Goal: Task Accomplishment & Management: Use online tool/utility

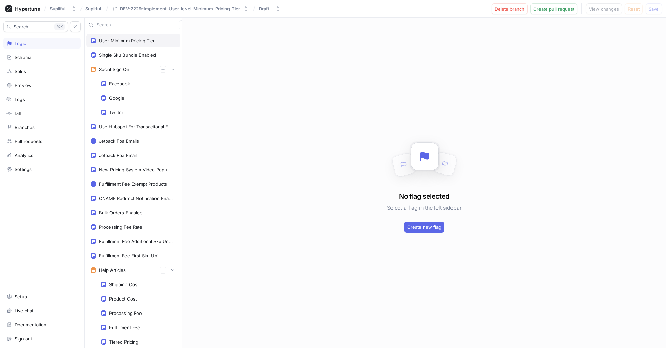
click at [116, 43] on div "User Minimum Pricing Tier" at bounding box center [127, 40] width 56 height 5
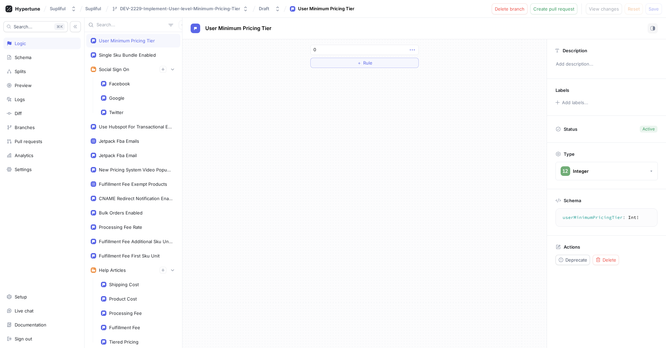
click at [413, 49] on icon "button" at bounding box center [412, 49] width 5 height 1
drag, startPoint x: 354, startPoint y: 113, endPoint x: 374, endPoint y: 75, distance: 42.4
click at [354, 113] on div "0 ＋ Rule" at bounding box center [364, 193] width 364 height 308
click at [369, 71] on div "0 ＋ Rule" at bounding box center [364, 56] width 119 height 34
click at [371, 62] on span "Rule" at bounding box center [367, 63] width 9 height 4
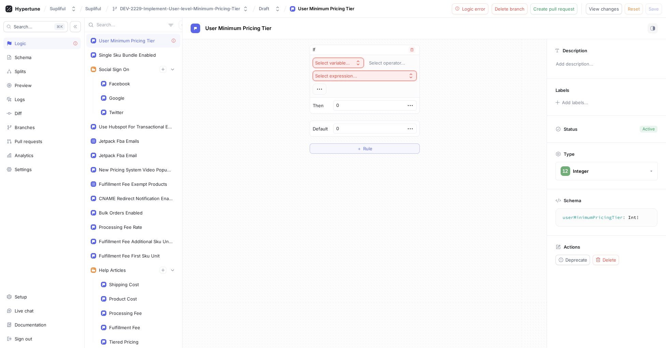
click at [356, 63] on icon "button" at bounding box center [357, 62] width 5 height 5
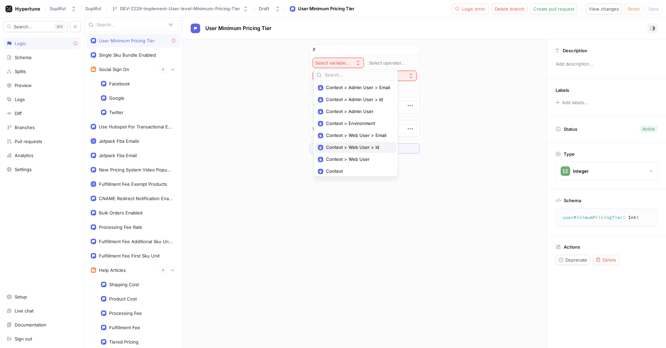
click at [348, 146] on span "Context > Web User > Id" at bounding box center [358, 147] width 64 height 6
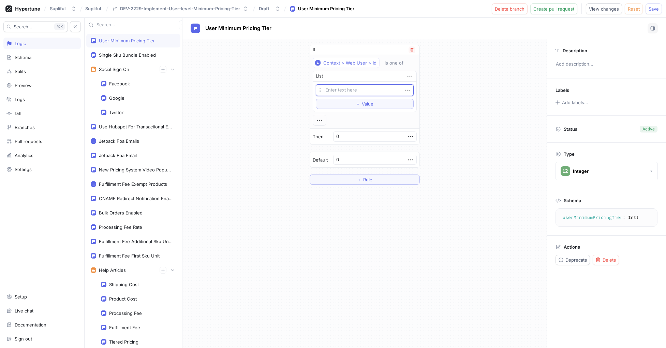
click at [353, 77] on div "List" at bounding box center [364, 76] width 103 height 11
click at [376, 75] on div "List" at bounding box center [364, 76] width 103 height 11
drag, startPoint x: 403, startPoint y: 74, endPoint x: 407, endPoint y: 74, distance: 3.4
click at [404, 74] on div "List" at bounding box center [364, 76] width 103 height 11
click at [408, 75] on icon "button" at bounding box center [410, 76] width 8 height 8
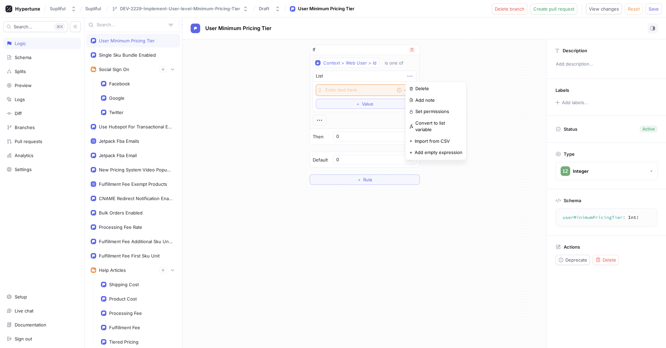
click at [407, 75] on icon "button" at bounding box center [410, 76] width 8 height 8
click at [392, 62] on div "is one of" at bounding box center [394, 63] width 19 height 6
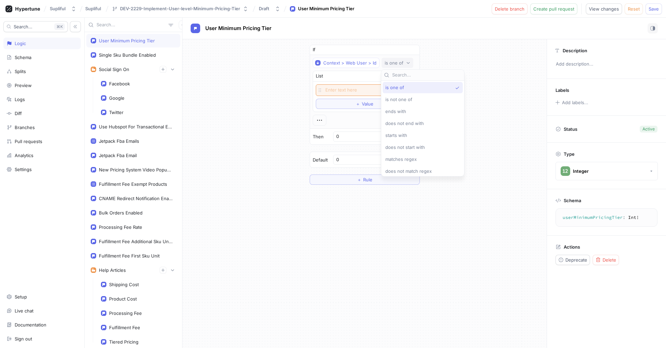
click at [484, 100] on div "If Context > Web User > Id is one of List Empty string To pick up a draggable i…" at bounding box center [364, 114] width 364 height 151
click at [345, 87] on textarea at bounding box center [365, 90] width 98 height 12
paste textarea "2c249272-bdb6-4ba1-83b0-7fcd361b244e"
type textarea "x"
type textarea "2c249272-bdb6-4ba1-83b0-7fcd361b244e"
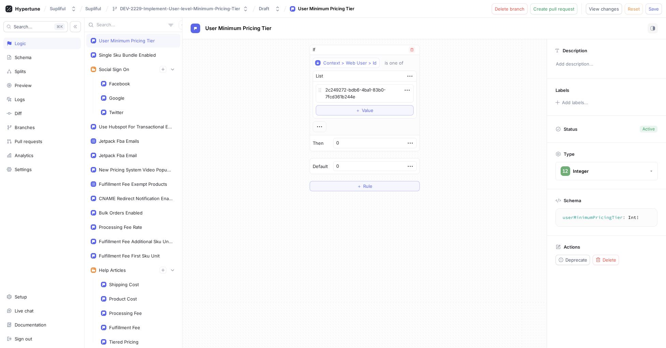
drag, startPoint x: 360, startPoint y: 142, endPoint x: 350, endPoint y: 140, distance: 10.4
click at [349, 140] on div "Then 0" at bounding box center [364, 143] width 109 height 16
type textarea "x"
type input "2"
type textarea "x"
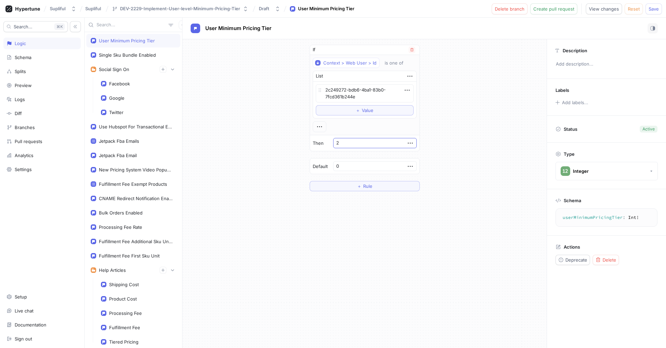
type input "21"
drag, startPoint x: 365, startPoint y: 142, endPoint x: 353, endPoint y: 140, distance: 12.8
click at [353, 140] on input "21" at bounding box center [375, 143] width 84 height 10
type textarea "x"
type input "1"
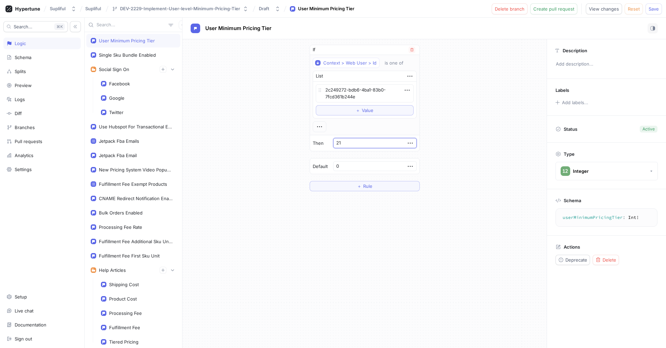
type textarea "x"
type input "1"
click at [654, 8] on span "Save" at bounding box center [654, 9] width 10 height 4
type textarea "x"
drag, startPoint x: 360, startPoint y: 141, endPoint x: 346, endPoint y: 141, distance: 14.3
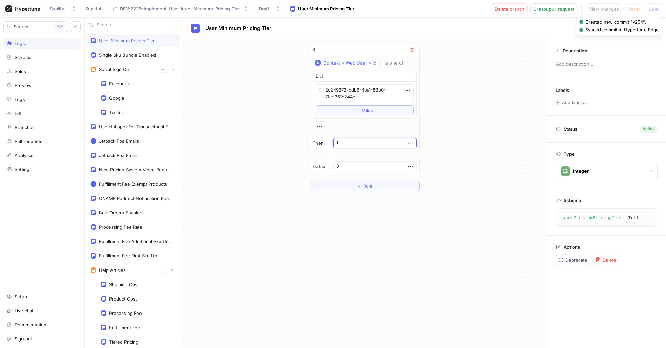
click at [346, 141] on div "Then 1" at bounding box center [364, 143] width 109 height 16
type input "3"
type textarea "x"
type input "3"
click at [487, 76] on div "If Context > Web User > Id is one of List 2c249272-bdb6-4ba1-83b0-7fcd361b244e …" at bounding box center [364, 117] width 364 height 157
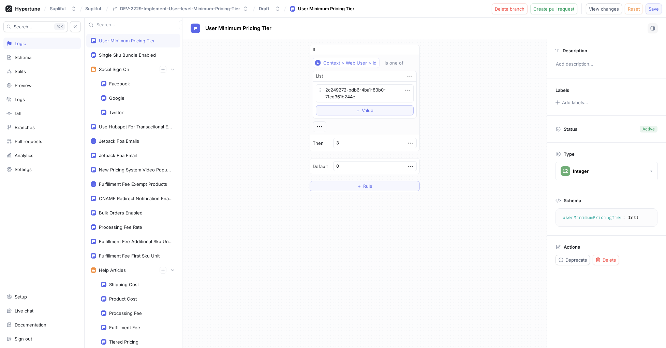
click at [657, 9] on span "Save" at bounding box center [654, 9] width 10 height 4
drag, startPoint x: 364, startPoint y: 143, endPoint x: 343, endPoint y: 144, distance: 20.8
click at [343, 144] on div "Then 3" at bounding box center [364, 143] width 109 height 16
type textarea "x"
type input "5"
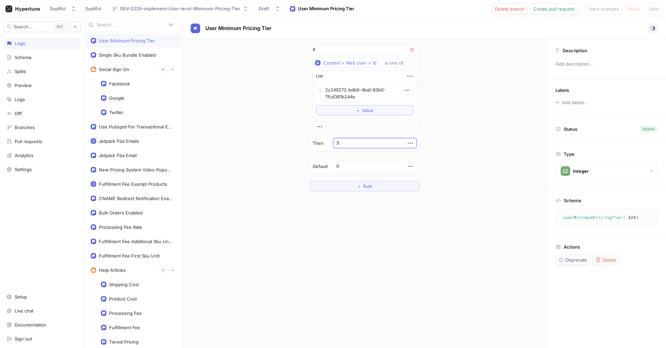
type textarea "x"
type input "5"
click at [484, 65] on div "If Context > Web User > Id is one of List 2c249272-bdb6-4ba1-83b0-7fcd361b244e …" at bounding box center [364, 117] width 364 height 157
click at [653, 8] on span "Save" at bounding box center [654, 9] width 10 height 4
type textarea "x"
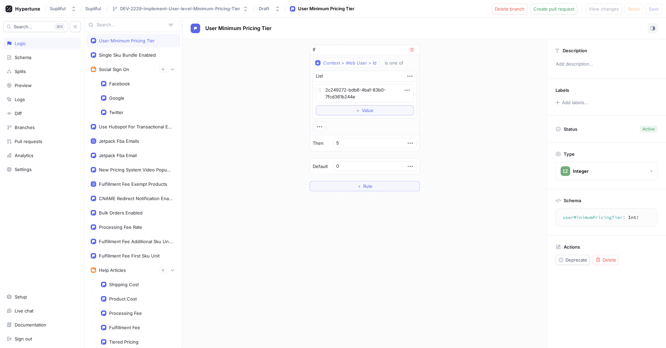
click at [344, 142] on div "Then 5" at bounding box center [364, 143] width 109 height 16
type input "1"
type textarea "x"
type input "12"
type textarea "x"
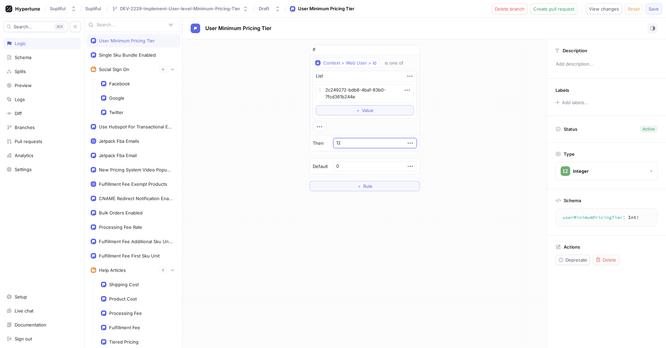
type input "12"
click at [651, 8] on span "Save" at bounding box center [654, 9] width 10 height 4
click at [245, 26] on span "User Minimum Pricing Tier" at bounding box center [238, 28] width 66 height 5
click at [181, 23] on icon "button" at bounding box center [183, 25] width 4 height 4
click at [256, 131] on div "User Minimum Pricing Tier Single Sku Bundle Enabled Social Sign On Facebook Goo…" at bounding box center [376, 183] width 582 height 330
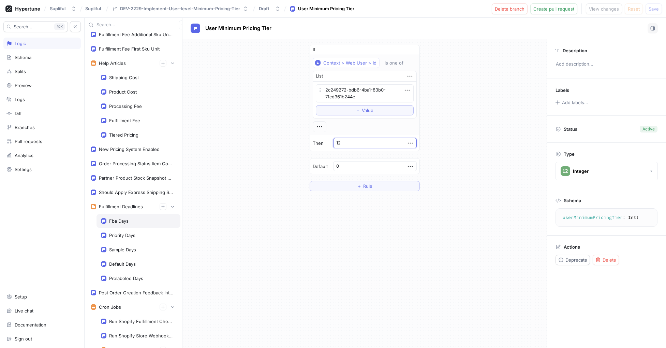
scroll to position [207, 0]
click at [30, 58] on div "Schema" at bounding box center [23, 57] width 17 height 5
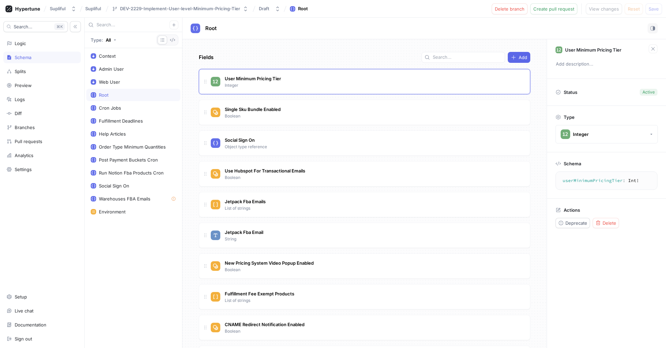
click at [115, 94] on div "Root" at bounding box center [133, 94] width 85 height 5
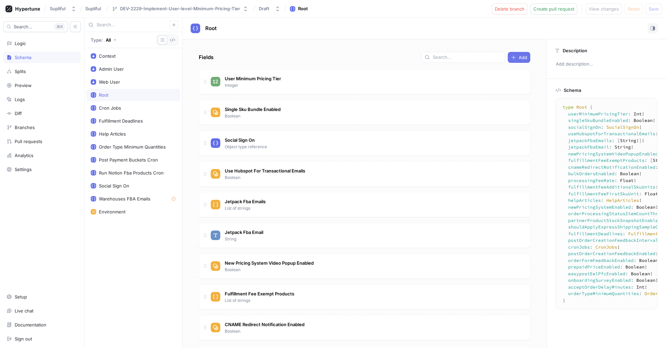
type textarea "x"
click at [519, 57] on span "Add" at bounding box center [523, 57] width 9 height 4
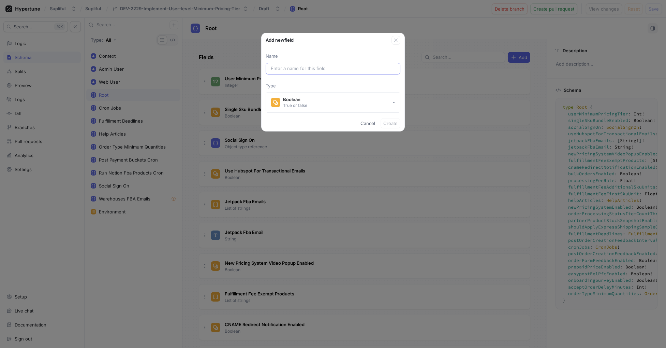
click at [308, 69] on input "text" at bounding box center [333, 68] width 125 height 7
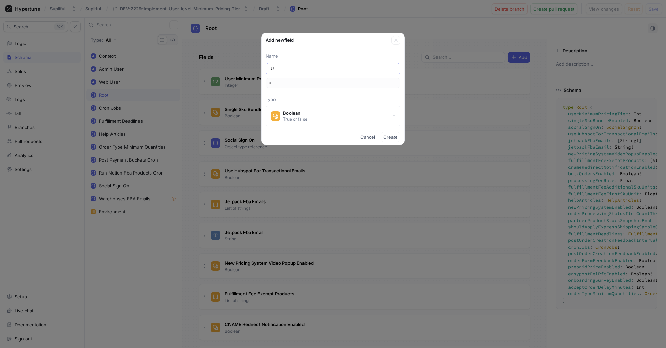
type input "Us"
type input "us"
type input "Use"
type input "use"
type input "User"
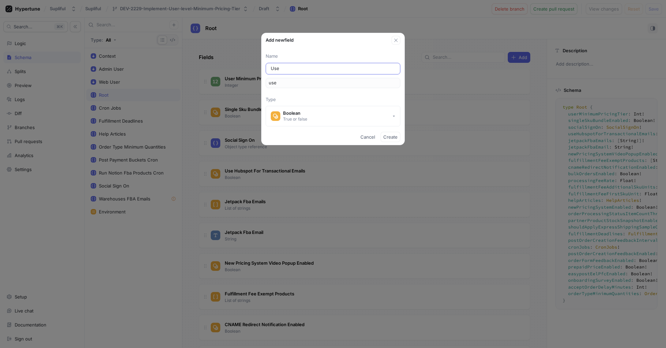
type input "user"
click at [335, 111] on button "Boolean True or false" at bounding box center [333, 116] width 135 height 20
type input "User"
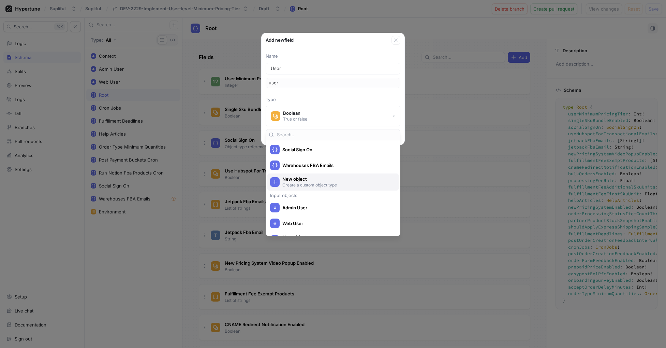
scroll to position [275, 0]
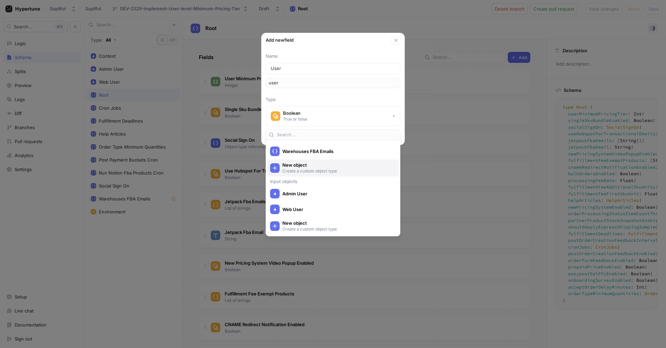
click at [309, 171] on p "Create a custom object type" at bounding box center [336, 171] width 109 height 6
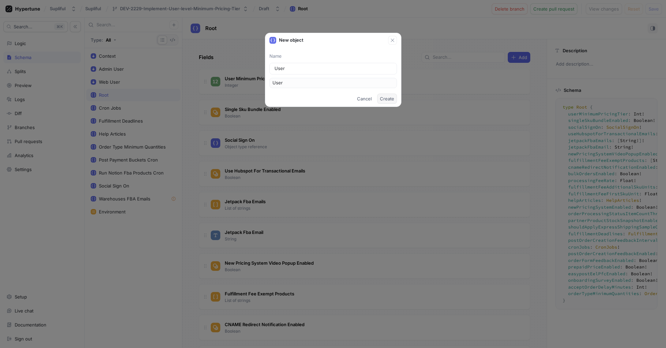
click at [392, 99] on span "Create" at bounding box center [387, 99] width 14 height 4
type textarea "x"
type textarea "type Root { user: User! userMinimumPricingTier: Int! singleSkuBundleEnabled: Bo…"
type textarea "x"
type textarea "type User"
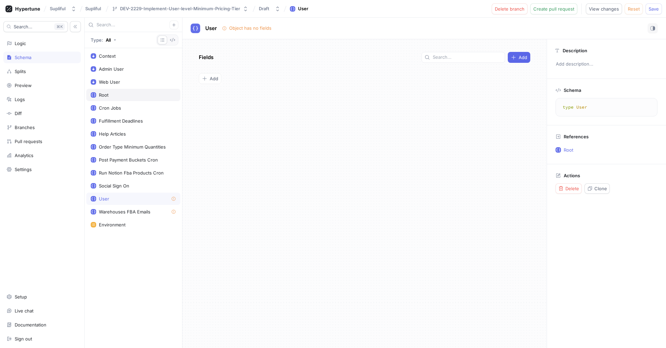
click at [116, 98] on div "Root" at bounding box center [133, 95] width 94 height 12
type textarea "x"
type textarea "type Root { user: User! userMinimumPricingTier: Int! singleSkuBundleEnabled: Bo…"
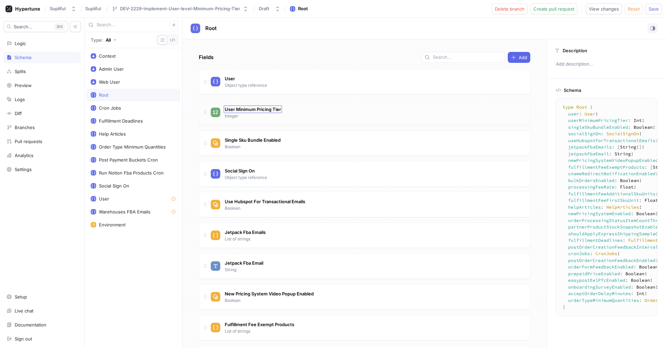
click at [263, 109] on span "User Minimum Pricing Tier" at bounding box center [253, 108] width 56 height 5
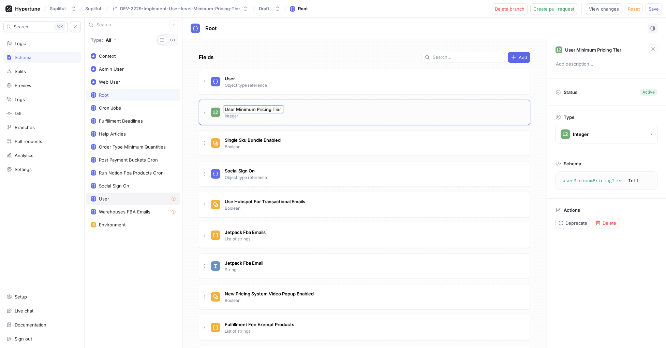
click at [113, 197] on div "User" at bounding box center [133, 198] width 85 height 5
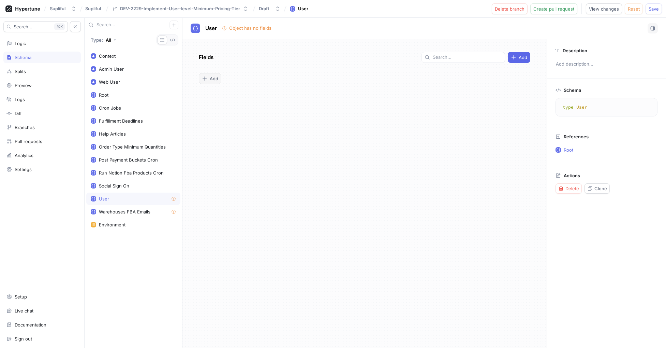
type textarea "x"
click at [211, 78] on span "Add" at bounding box center [214, 78] width 9 height 4
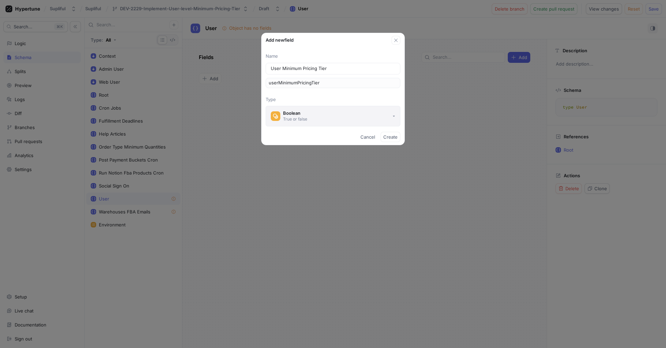
click at [292, 112] on div "Boolean" at bounding box center [295, 113] width 24 height 6
type input "User Minimum Pricing Tier"
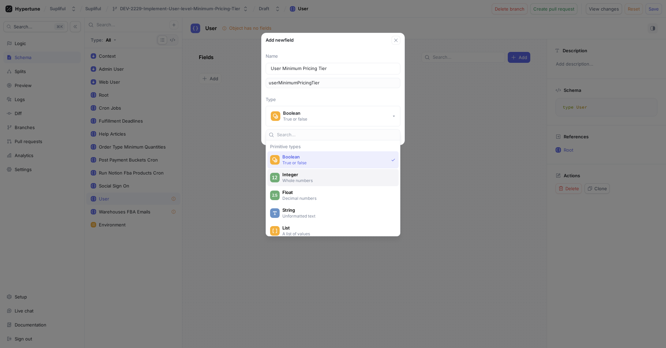
click at [298, 177] on span "Integer" at bounding box center [337, 175] width 110 height 6
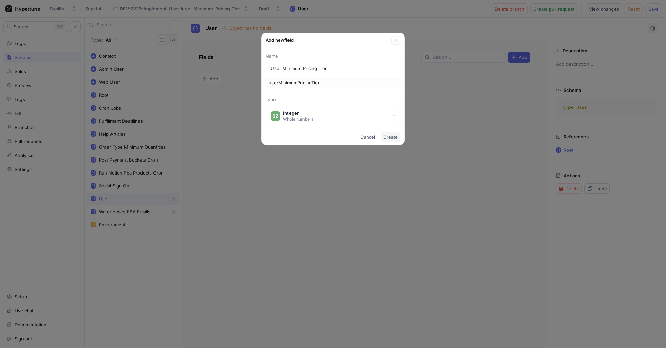
click at [393, 138] on span "Create" at bounding box center [390, 137] width 14 height 4
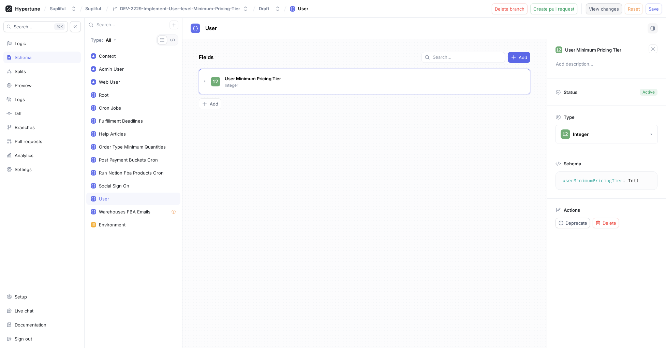
click at [606, 11] on span "View changes" at bounding box center [604, 9] width 30 height 4
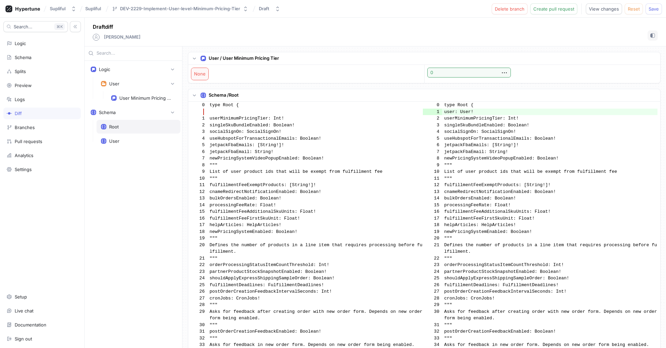
click at [120, 129] on div "Root" at bounding box center [138, 126] width 75 height 5
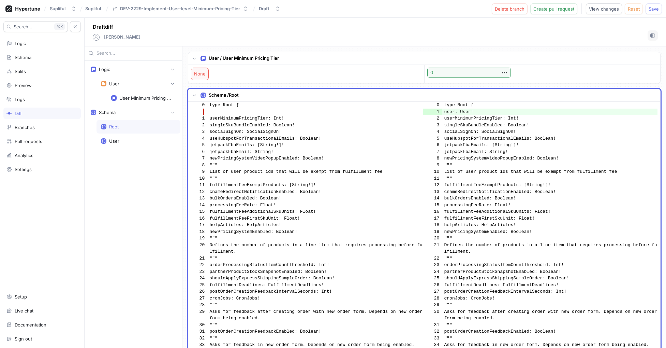
scroll to position [37, 0]
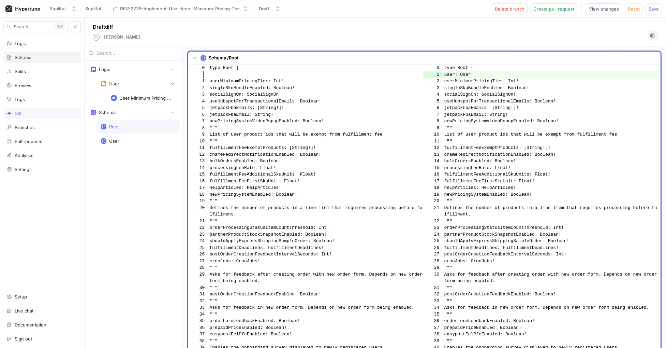
click at [34, 56] on div "Schema" at bounding box center [41, 57] width 71 height 5
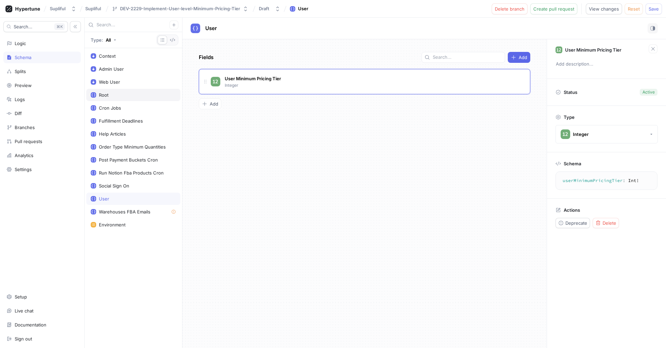
click at [130, 96] on div "Root" at bounding box center [133, 94] width 85 height 5
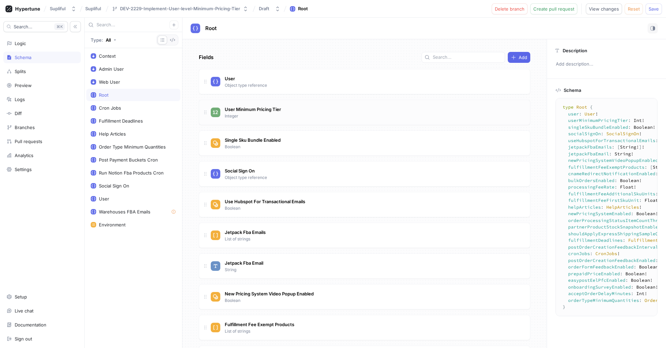
click at [289, 106] on div "User Minimum Pricing Tier Integer" at bounding box center [368, 112] width 314 height 14
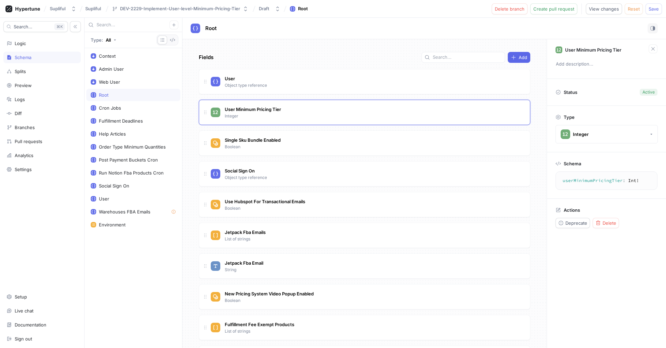
click at [592, 180] on textarea "userMinimumPricingTier: Int!" at bounding box center [607, 180] width 96 height 12
click at [632, 188] on div "userMinimumPricingTier : Int ! userMinimumPricingTier: Int!" at bounding box center [607, 180] width 102 height 18
click at [606, 180] on textarea "userMinimumPricingTier: Int!" at bounding box center [607, 180] width 96 height 12
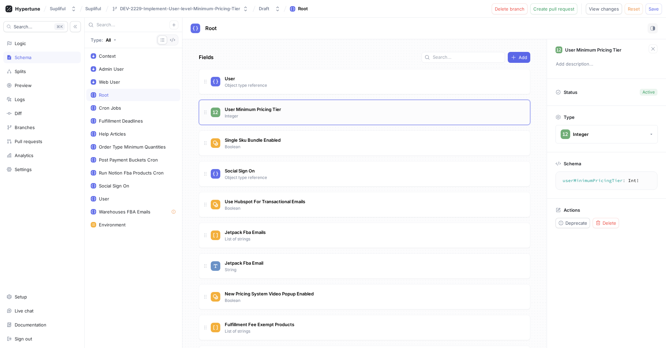
type textarea "x"
drag, startPoint x: 509, startPoint y: 112, endPoint x: 494, endPoint y: 113, distance: 15.1
click at [509, 112] on div "User Minimum Pricing Tier Integer" at bounding box center [368, 112] width 314 height 14
click at [616, 223] on button "Delete" at bounding box center [606, 223] width 26 height 10
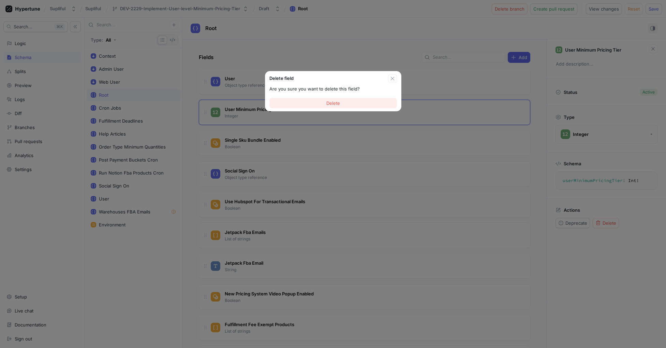
click at [354, 105] on button "Delete" at bounding box center [333, 103] width 128 height 10
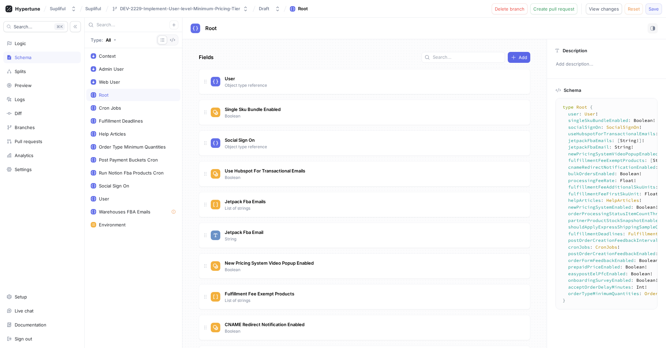
click at [659, 8] on span "Save" at bounding box center [654, 9] width 10 height 4
drag, startPoint x: 549, startPoint y: 27, endPoint x: 551, endPoint y: 19, distance: 7.8
click at [549, 27] on div "Root" at bounding box center [424, 28] width 467 height 10
click at [552, 10] on span "Create pull request" at bounding box center [553, 9] width 41 height 4
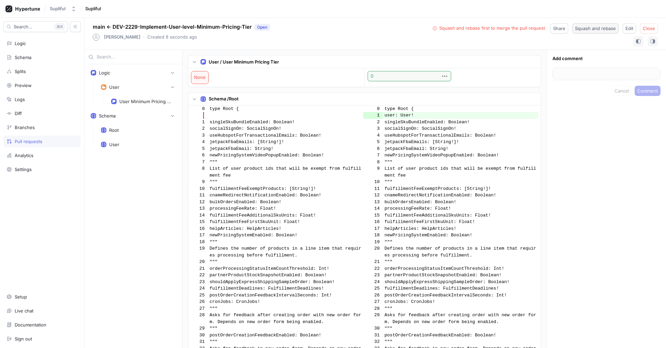
click at [588, 30] on span "Squash and rebase" at bounding box center [595, 28] width 41 height 4
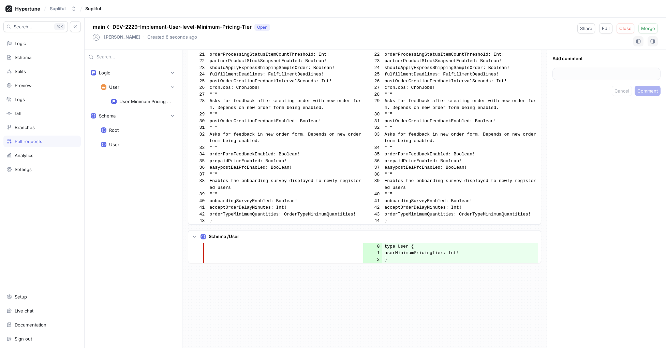
scroll to position [214, 0]
drag, startPoint x: 393, startPoint y: 265, endPoint x: 381, endPoint y: 251, distance: 18.6
click at [381, 251] on tbody "0 type User { 1 userMinimumPricingTier: Int! 2 }" at bounding box center [363, 253] width 350 height 20
copy tbody "type User { 1 userMinimumPricingTier: Int! 2 }"
click at [456, 168] on td "easypostEelPfcEnabled: Boolean!" at bounding box center [460, 167] width 156 height 7
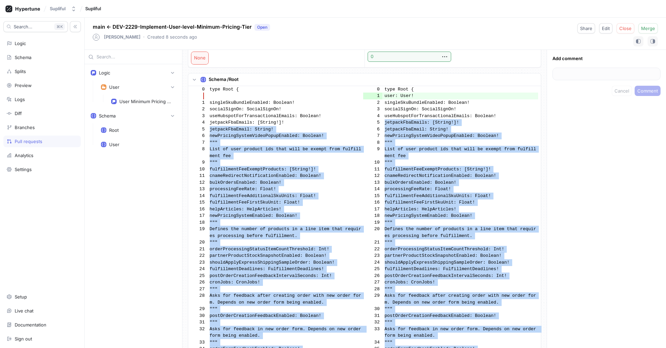
scroll to position [0, 0]
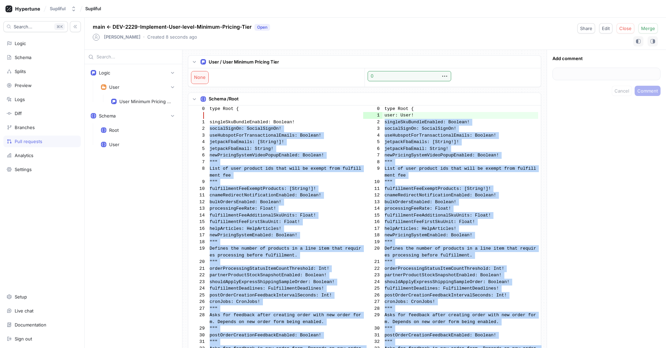
drag, startPoint x: 398, startPoint y: 264, endPoint x: 468, endPoint y: 170, distance: 117.1
click at [369, 120] on div "User / User Minimum Pricing Tier None 0 Schema / Root 0 type Root { 0 type Root…" at bounding box center [364, 199] width 364 height 298
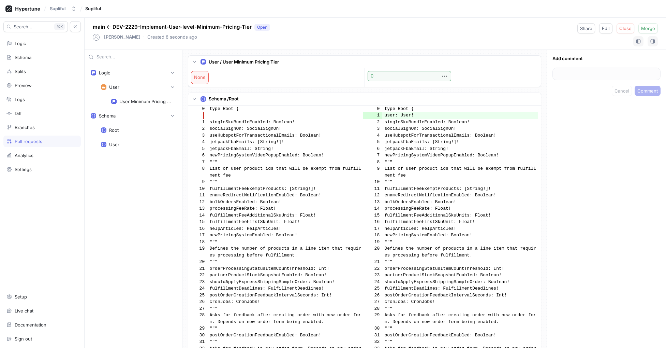
drag, startPoint x: 142, startPoint y: 217, endPoint x: 172, endPoint y: 214, distance: 29.6
click at [142, 217] on div "Logic User User Minimum Pricing Tier Schema Root User" at bounding box center [134, 205] width 98 height 283
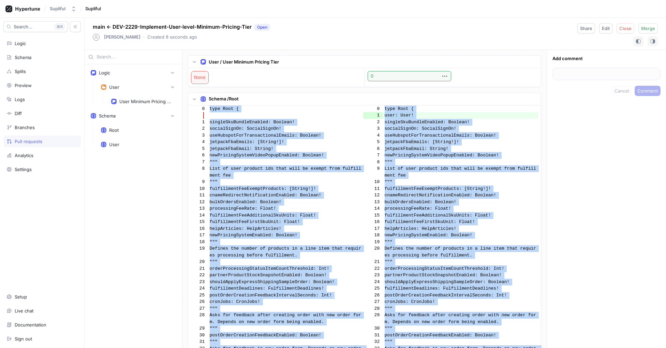
drag, startPoint x: 396, startPoint y: 265, endPoint x: 207, endPoint y: 109, distance: 245.2
click at [207, 109] on div "User / User Minimum Pricing Tier None 0 Schema / Root 0 type Root { 0 type Root…" at bounding box center [364, 199] width 364 height 298
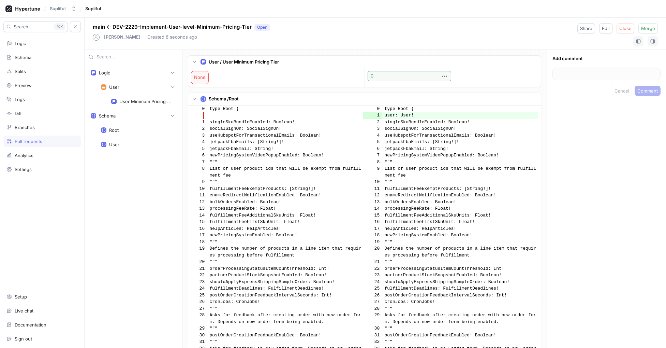
click at [142, 196] on div "Logic User User Minimum Pricing Tier Schema Root User" at bounding box center [134, 205] width 98 height 283
click at [629, 178] on div "Add comment Cancel Comment" at bounding box center [606, 199] width 119 height 298
click at [119, 90] on div "User" at bounding box center [139, 87] width 84 height 14
